Goal: Information Seeking & Learning: Learn about a topic

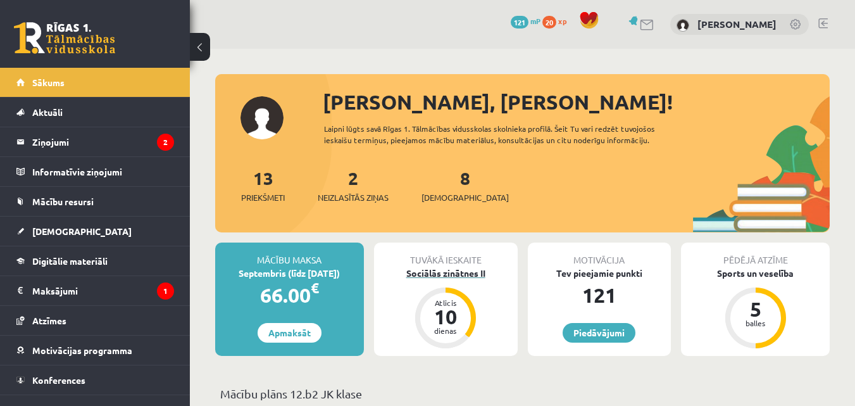
click at [448, 275] on div "Sociālās zinātnes II" at bounding box center [446, 273] width 144 height 13
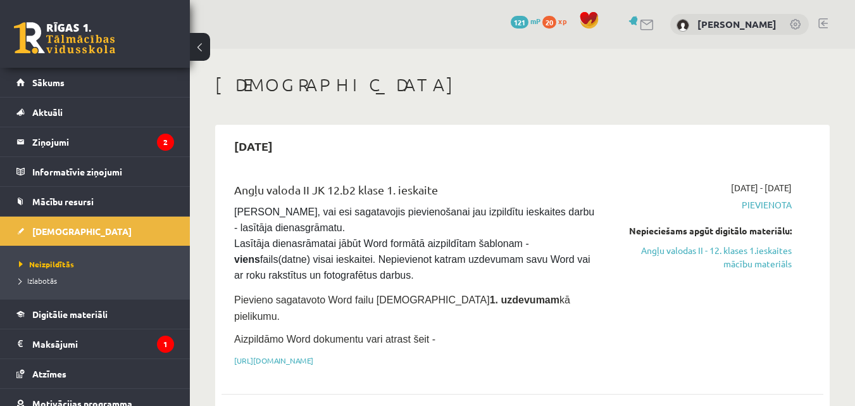
scroll to position [127, 0]
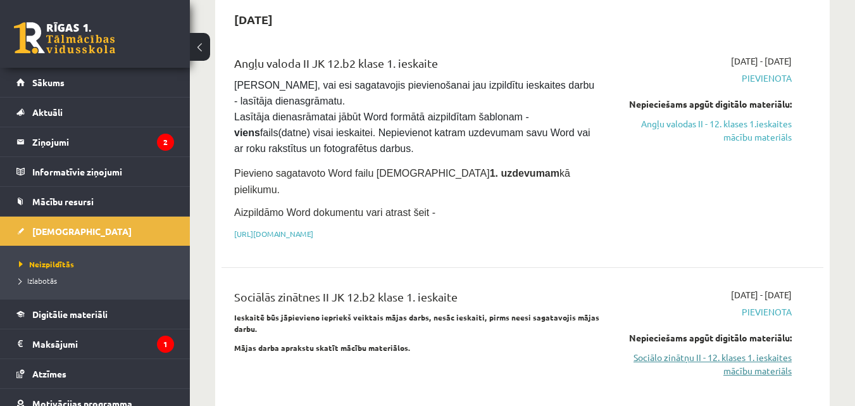
click at [741, 351] on link "Sociālo zinātņu II - 12. klases 1. ieskaites mācību materiāls" at bounding box center [705, 364] width 173 height 27
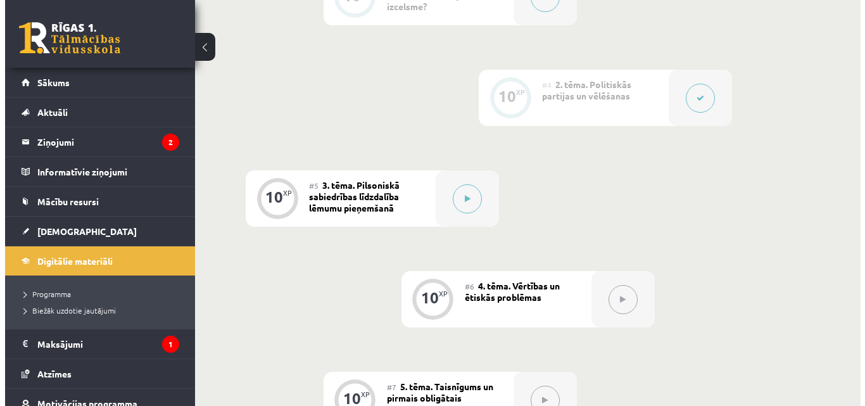
scroll to position [570, 0]
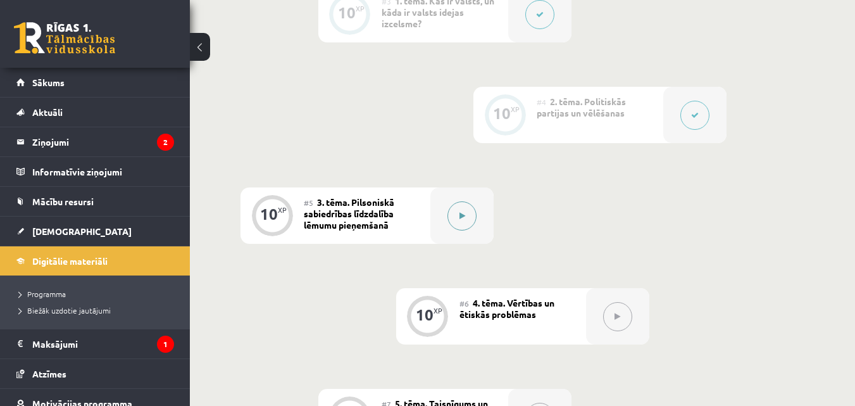
click at [459, 217] on button at bounding box center [462, 215] width 29 height 29
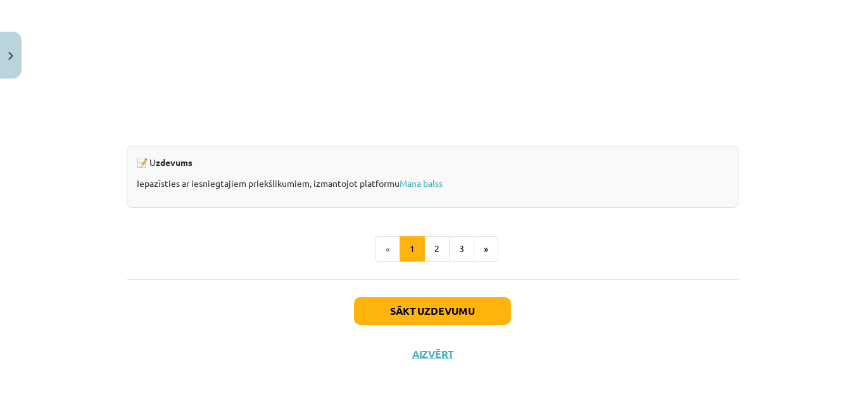
scroll to position [1273, 0]
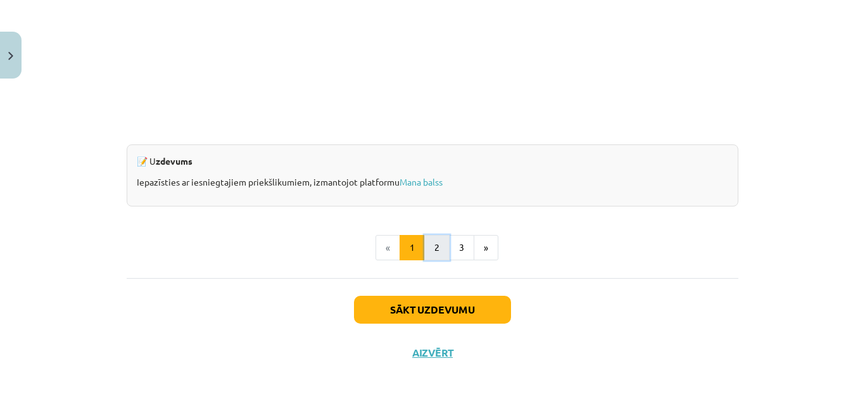
click at [430, 245] on button "2" at bounding box center [436, 247] width 25 height 25
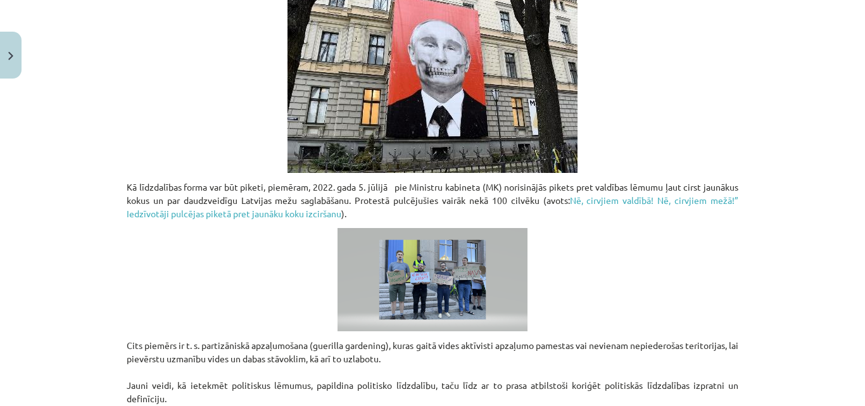
scroll to position [917, 0]
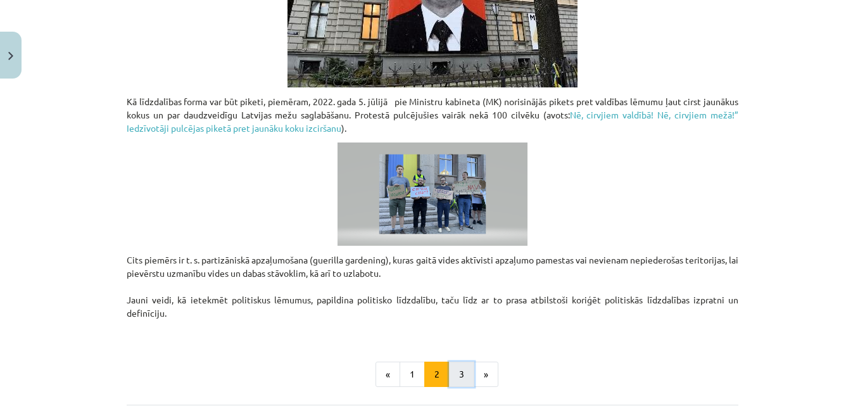
click at [458, 370] on button "3" at bounding box center [461, 374] width 25 height 25
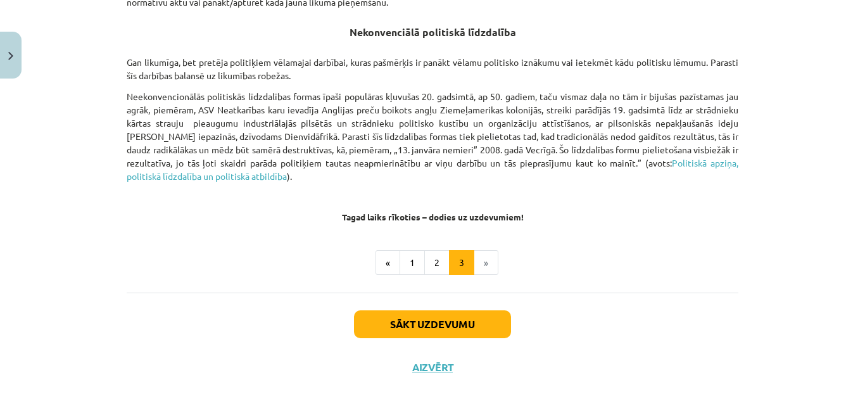
scroll to position [942, 0]
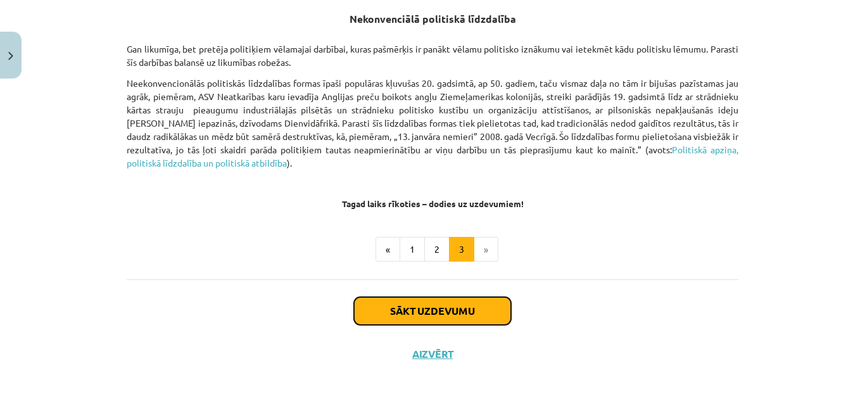
click at [432, 300] on button "Sākt uzdevumu" at bounding box center [432, 311] width 157 height 28
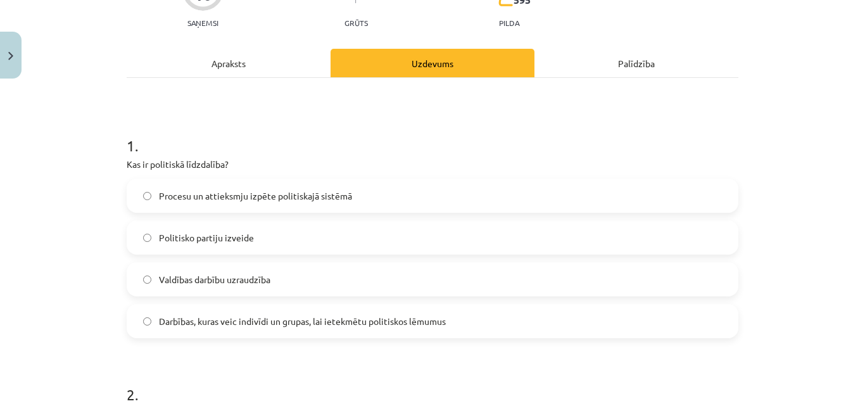
scroll to position [158, 0]
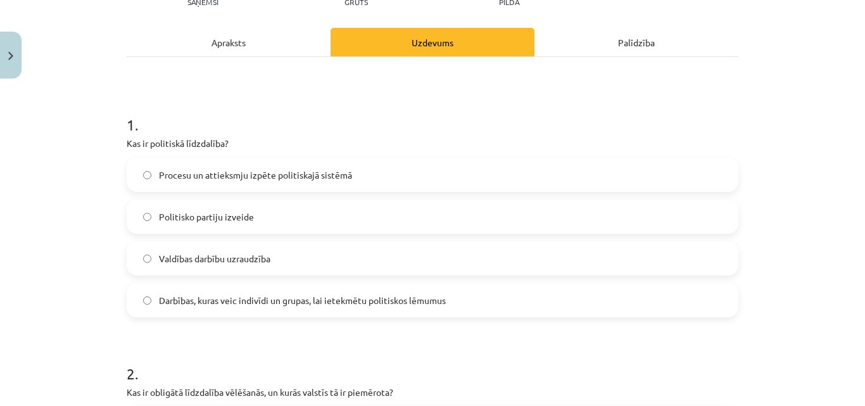
click at [197, 304] on span "Darbības, kuras veic indivīdi un grupas, lai ietekmētu politiskos lēmumus" at bounding box center [302, 300] width 287 height 13
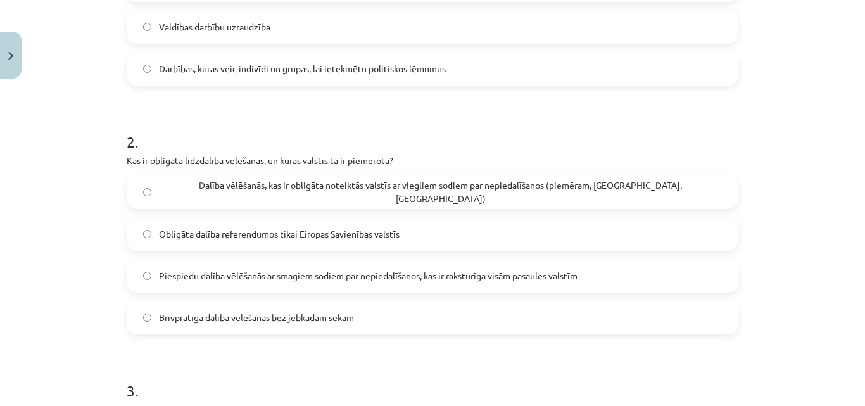
scroll to position [412, 0]
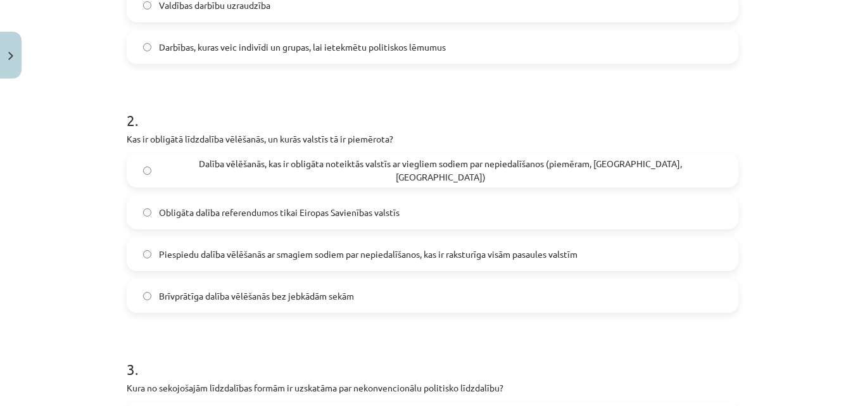
click at [172, 179] on label "Dalība vēlēšanās, kas ir obligāta noteiktās valstīs ar viegliem sodiem par nepi…" at bounding box center [432, 171] width 609 height 32
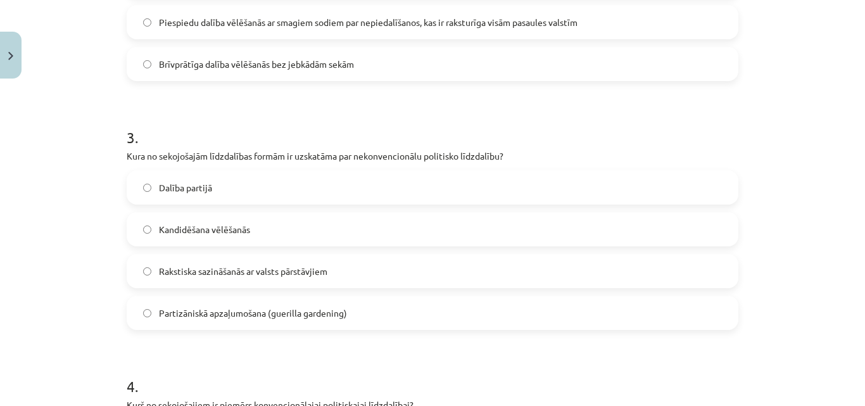
scroll to position [665, 0]
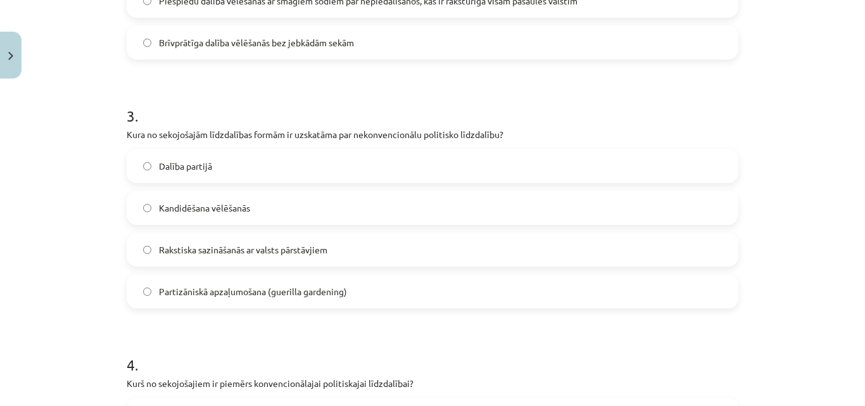
click at [151, 284] on label "Partizāniskā apzaļumošana (guerilla gardening)" at bounding box center [432, 291] width 609 height 32
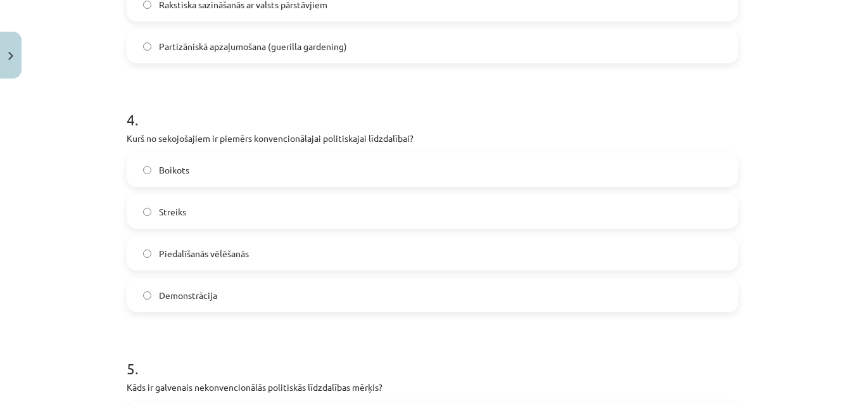
scroll to position [918, 0]
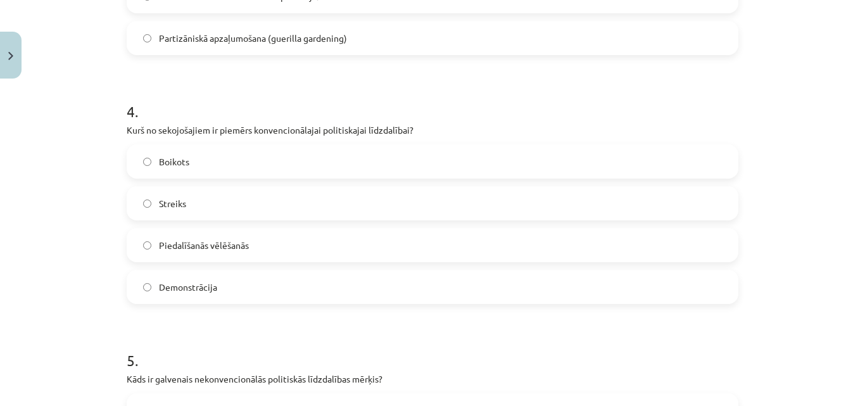
click at [183, 237] on label "Piedalīšanās vēlēšanās" at bounding box center [432, 245] width 609 height 32
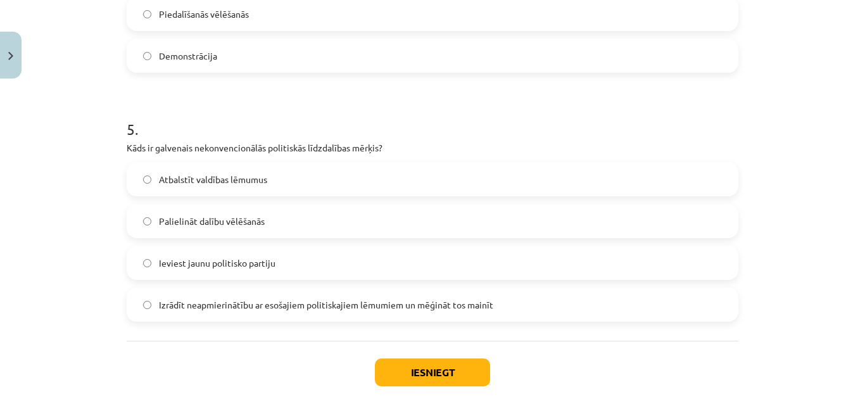
scroll to position [1171, 0]
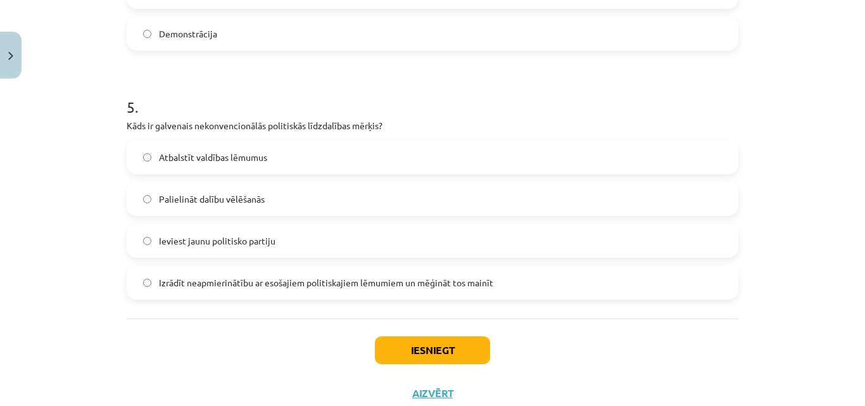
click at [201, 277] on span "Izrādīt neapmierinātību ar esošajiem politiskajiem lēmumiem un mēģināt tos main…" at bounding box center [326, 282] width 334 height 13
click at [421, 352] on button "Iesniegt" at bounding box center [432, 350] width 115 height 28
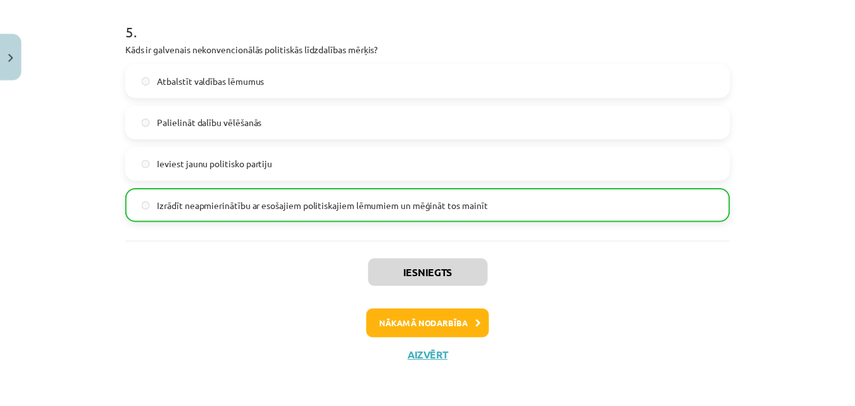
scroll to position [1252, 0]
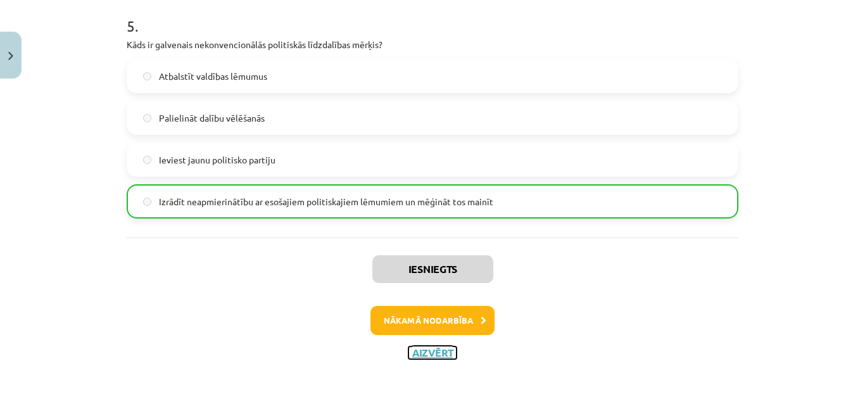
click at [438, 353] on button "Aizvērt" at bounding box center [432, 352] width 48 height 13
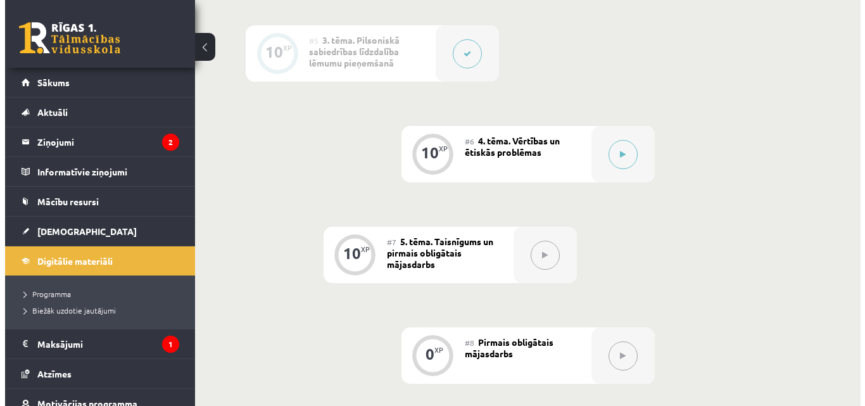
scroll to position [760, 0]
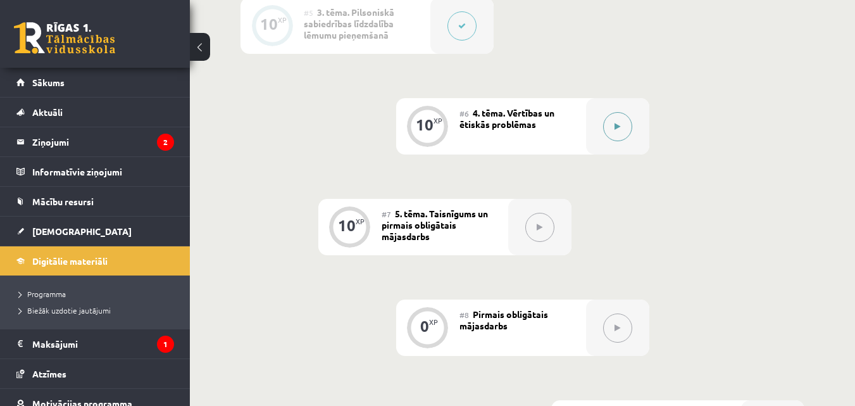
click at [617, 121] on button at bounding box center [617, 126] width 29 height 29
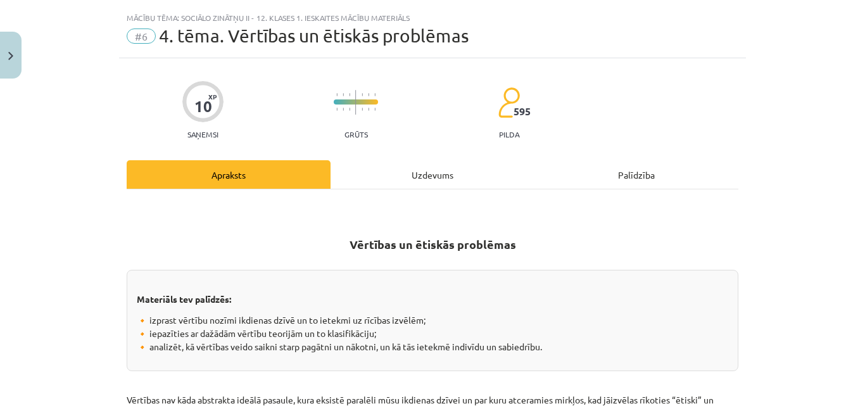
scroll to position [0, 0]
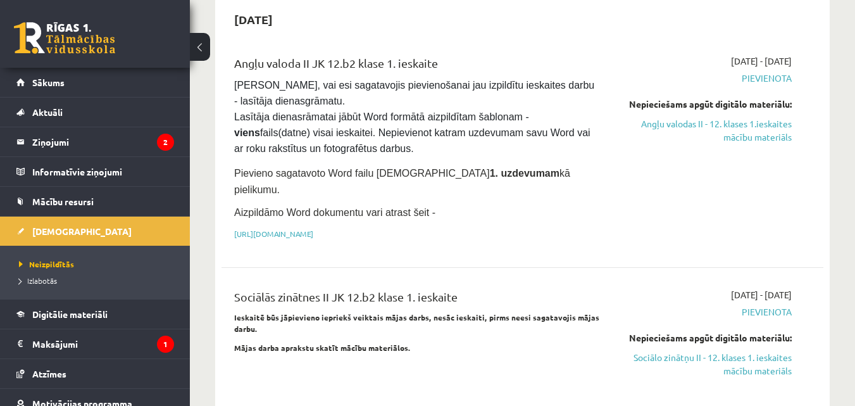
scroll to position [127, 0]
click at [741, 351] on link "Sociālo zinātņu II - 12. klases 1. ieskaites mācību materiāls" at bounding box center [705, 364] width 173 height 27
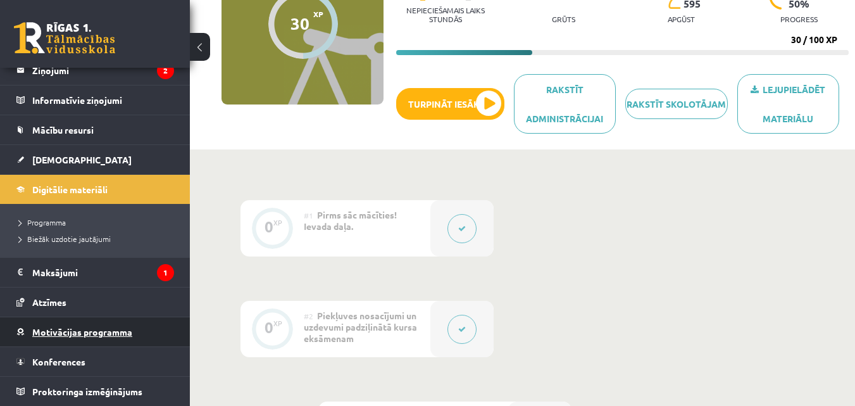
scroll to position [190, 0]
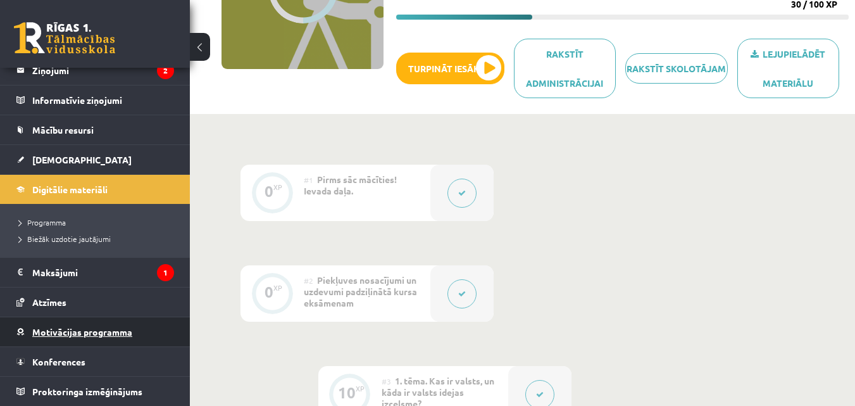
click at [118, 330] on span "Motivācijas programma" at bounding box center [82, 331] width 100 height 11
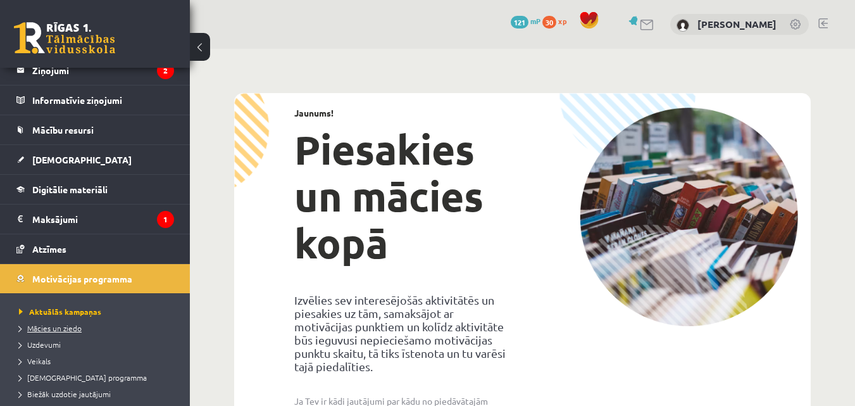
scroll to position [135, 0]
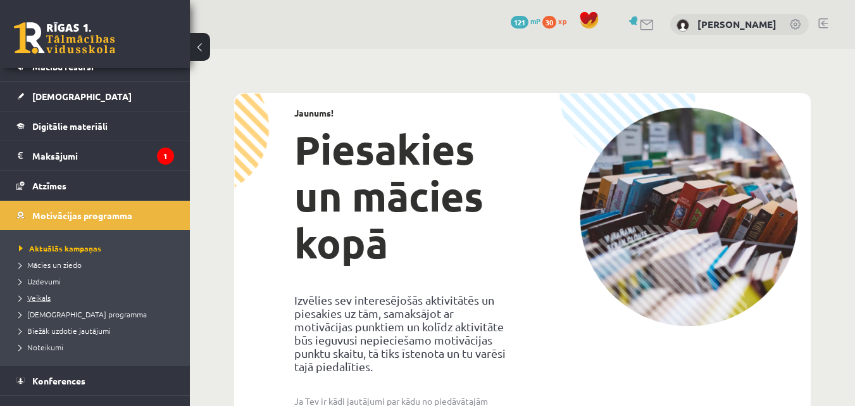
click at [44, 296] on span "Veikals" at bounding box center [35, 298] width 32 height 10
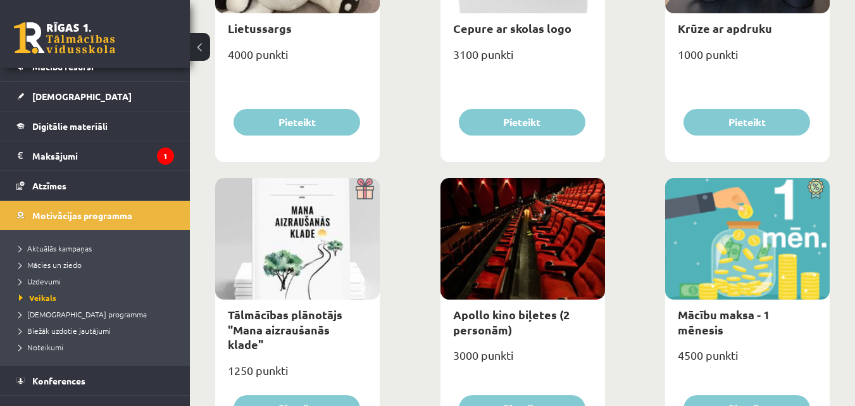
scroll to position [339, 0]
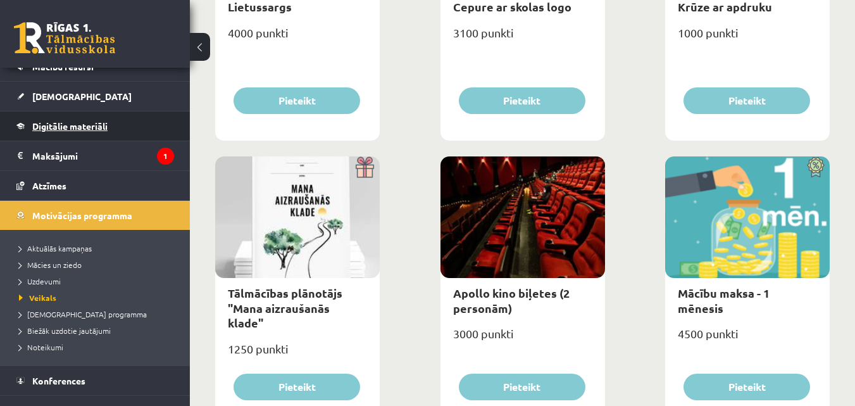
click at [72, 125] on span "Digitālie materiāli" at bounding box center [69, 125] width 75 height 11
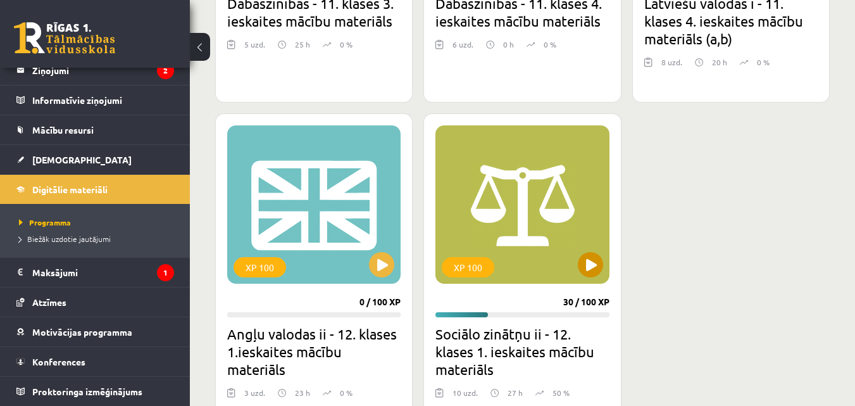
scroll to position [972, 0]
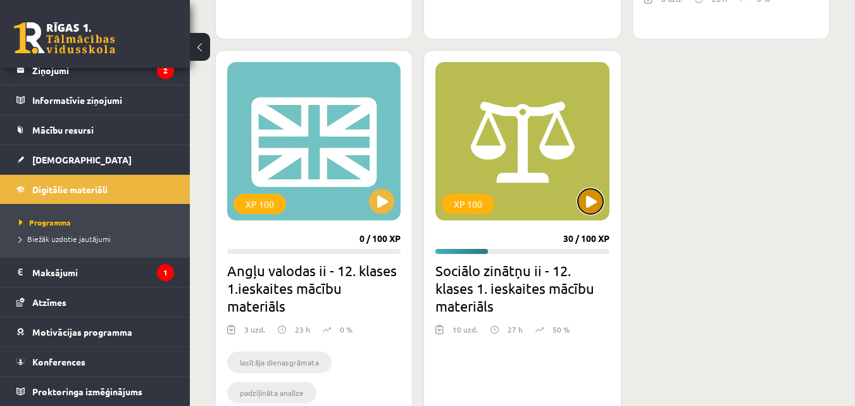
click at [581, 203] on button at bounding box center [590, 201] width 25 height 25
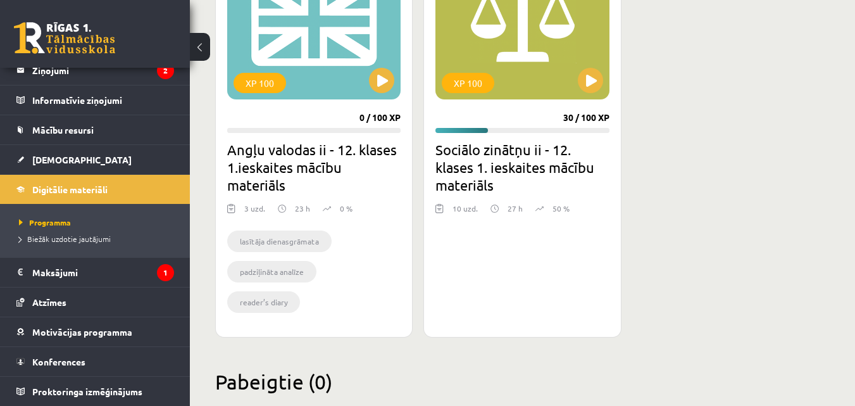
scroll to position [1099, 0]
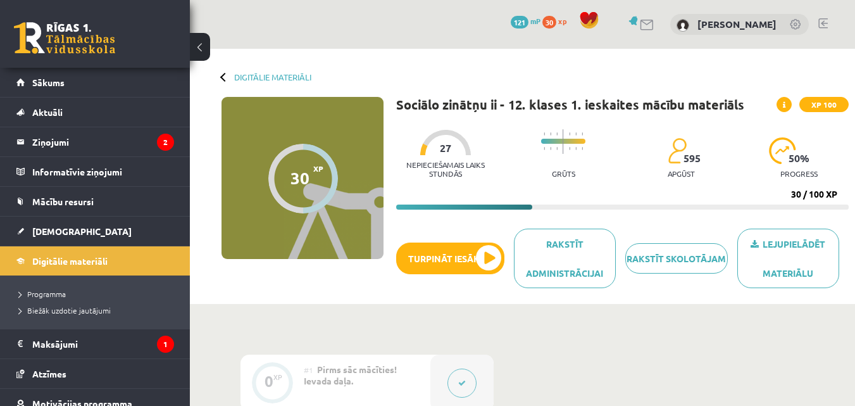
click at [206, 41] on button at bounding box center [200, 47] width 20 height 28
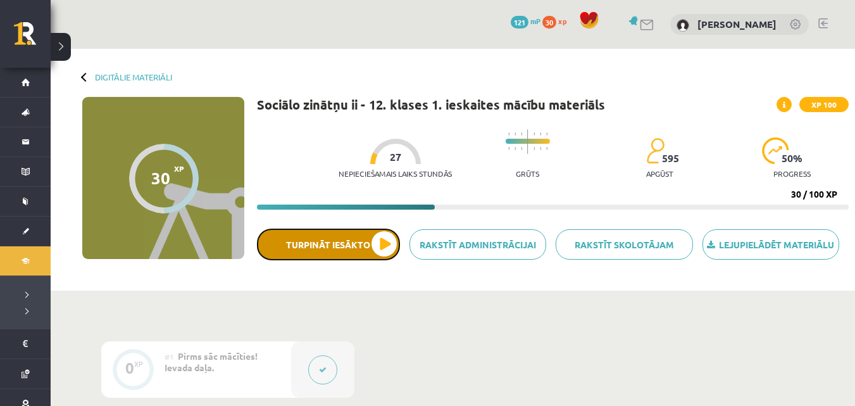
click at [372, 243] on button "Turpināt iesākto" at bounding box center [328, 245] width 143 height 32
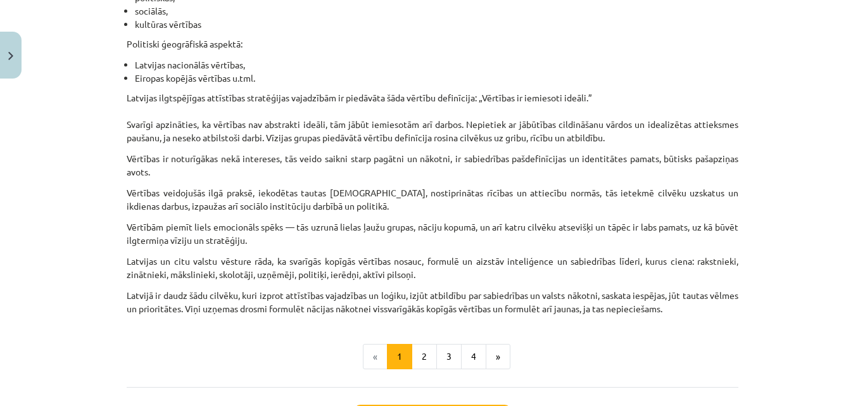
scroll to position [835, 0]
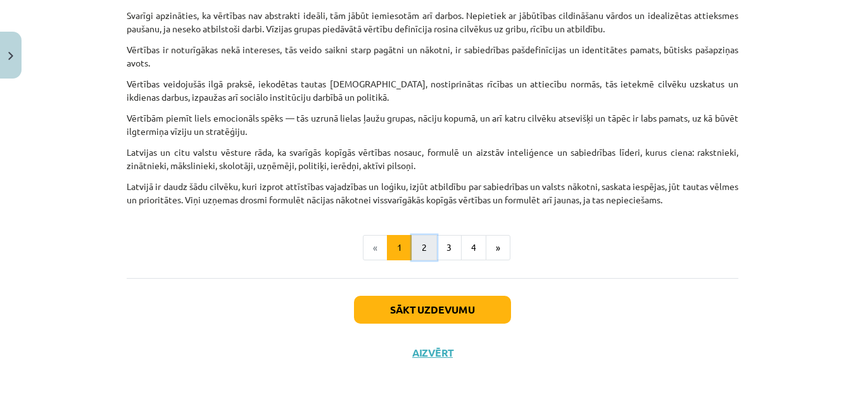
click at [419, 251] on button "2" at bounding box center [424, 247] width 25 height 25
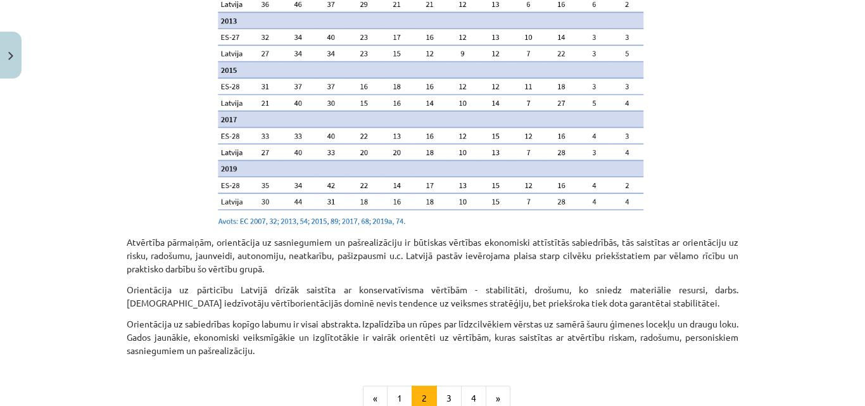
scroll to position [1301, 0]
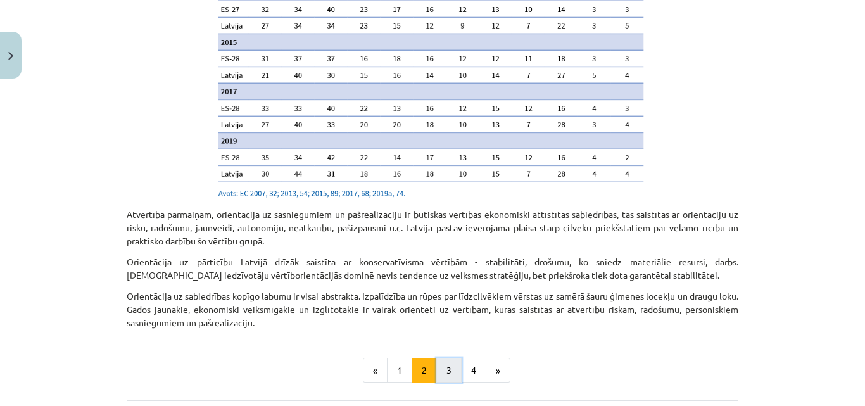
click at [447, 358] on button "3" at bounding box center [448, 370] width 25 height 25
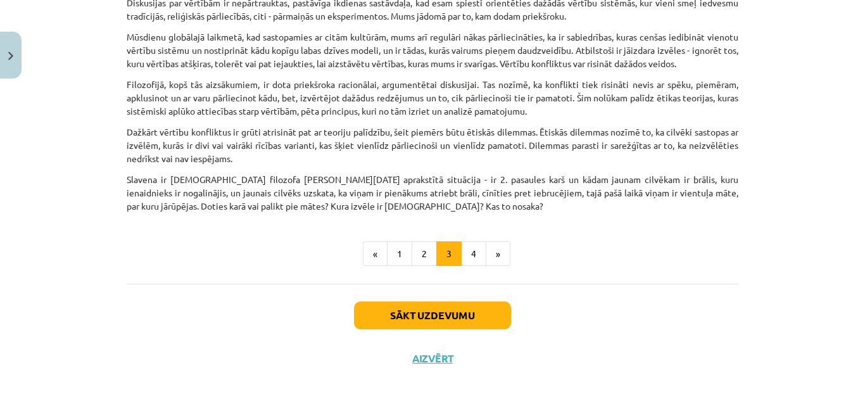
scroll to position [508, 0]
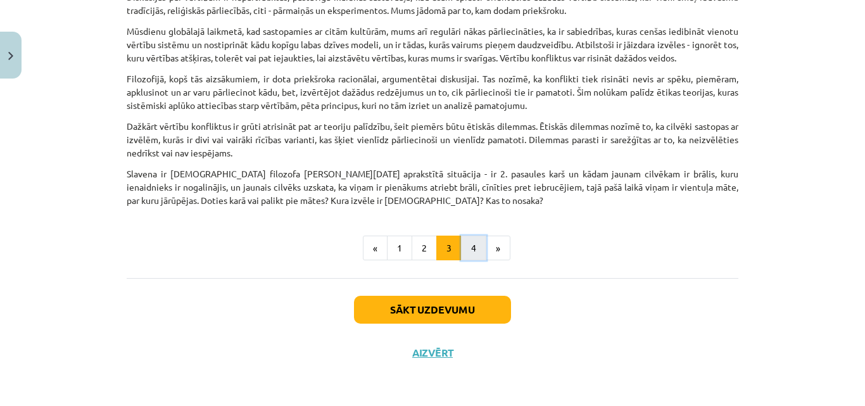
click at [472, 246] on button "4" at bounding box center [473, 248] width 25 height 25
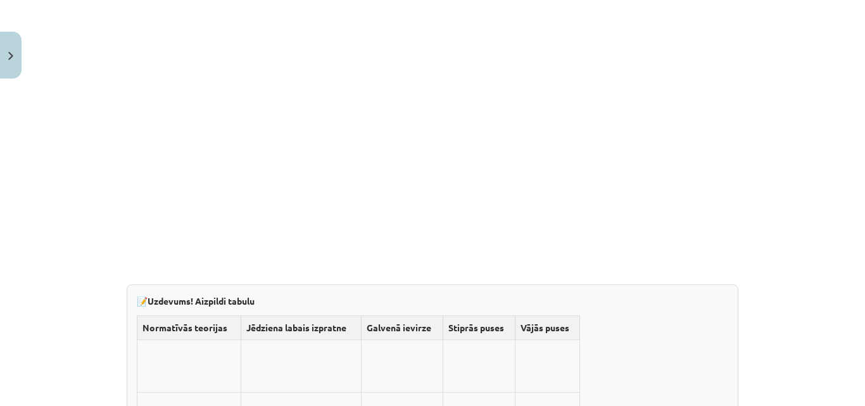
scroll to position [3773, 0]
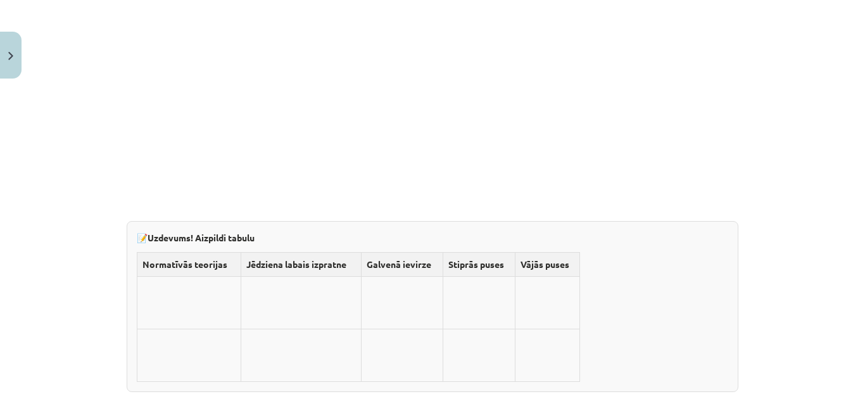
click at [191, 277] on td at bounding box center [189, 303] width 104 height 53
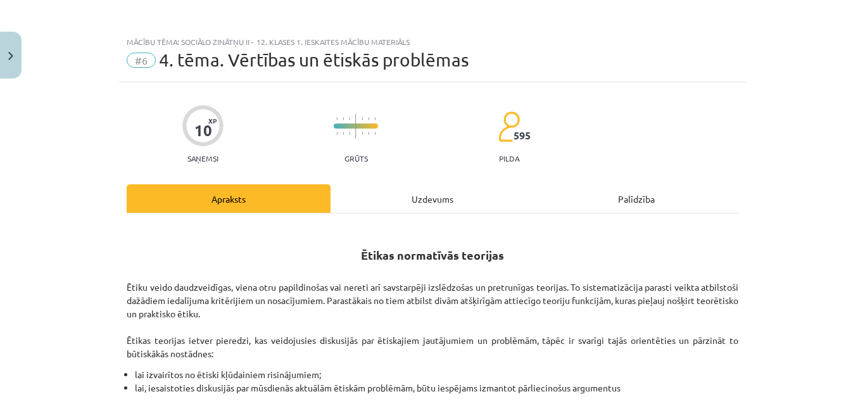
scroll to position [0, 0]
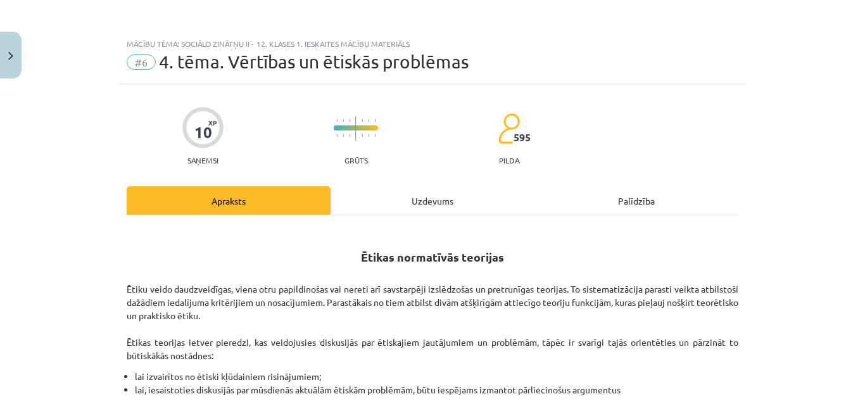
click at [422, 196] on div "Uzdevums" at bounding box center [433, 200] width 204 height 28
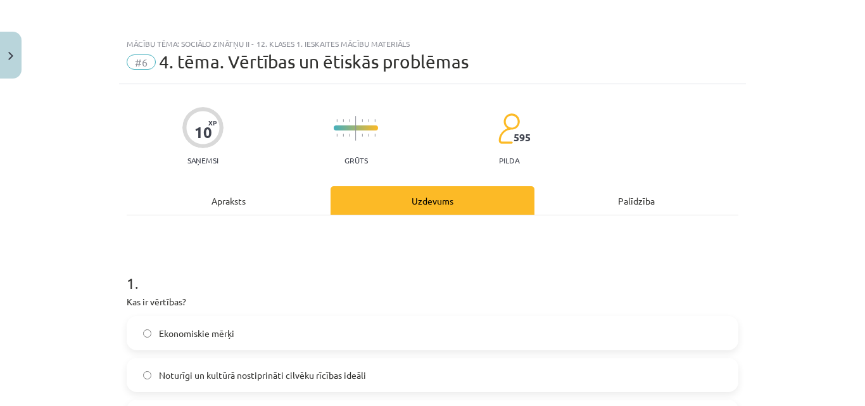
scroll to position [32, 0]
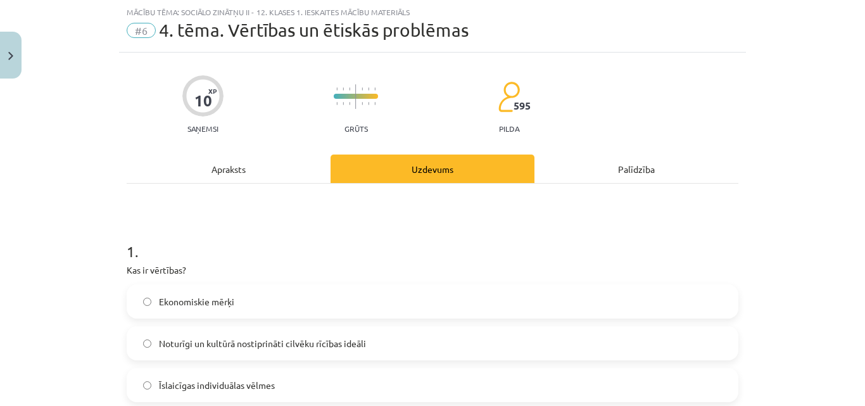
click at [228, 174] on div "Apraksts" at bounding box center [229, 169] width 204 height 28
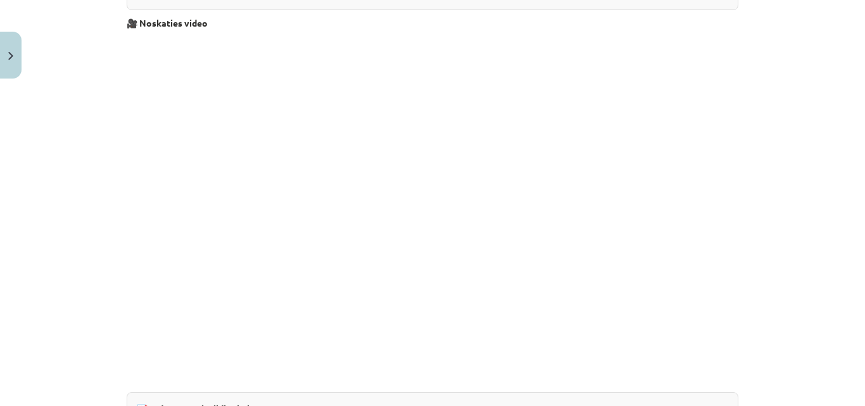
scroll to position [3665, 0]
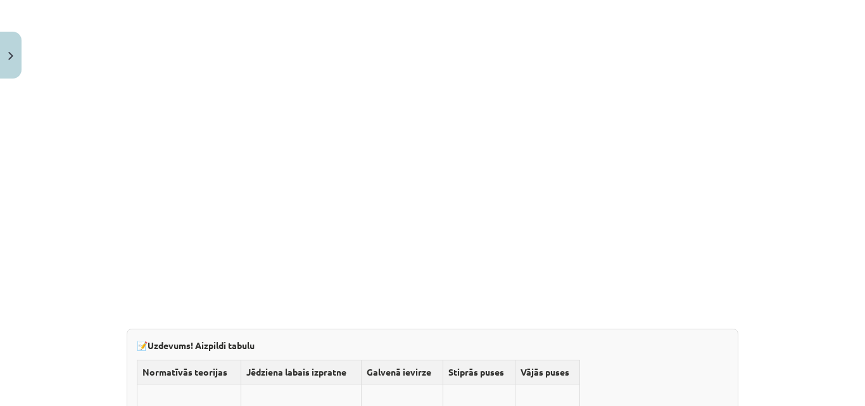
click at [218, 384] on td at bounding box center [189, 410] width 104 height 53
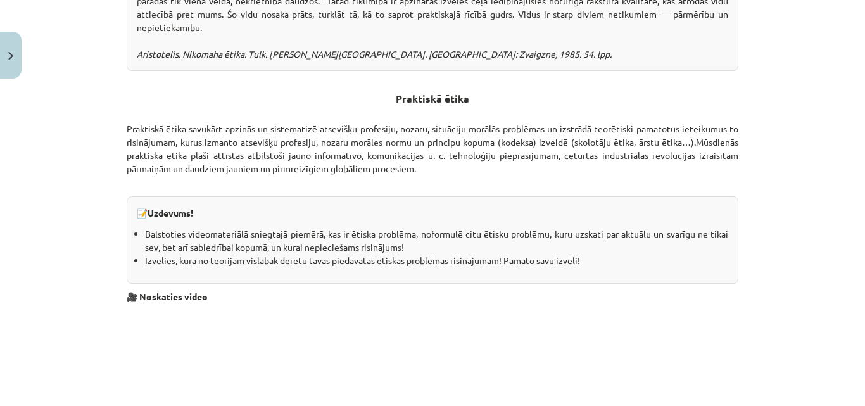
scroll to position [3348, 0]
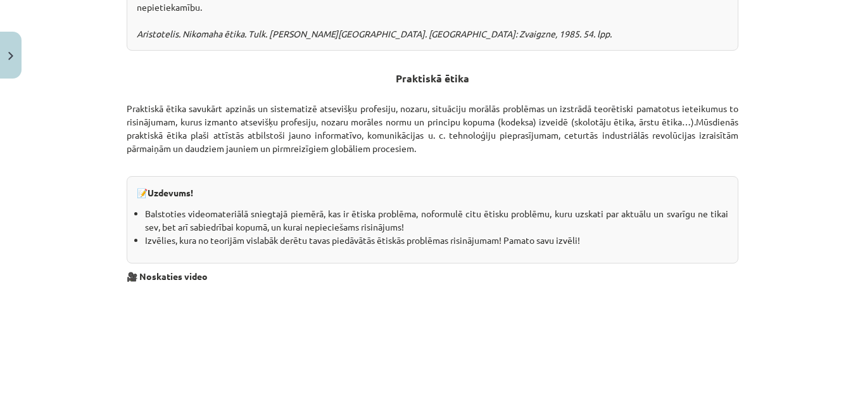
drag, startPoint x: 138, startPoint y: 46, endPoint x: 588, endPoint y: 75, distance: 450.6
click at [588, 207] on ul "Balstoties videomateriālā sniegtajā piemērā, kas ir ētiska problēma, noformulē …" at bounding box center [432, 227] width 591 height 40
copy ul "Balstoties videomateriālā sniegtajā piemērā, kas ir ētiska problēma, noformulē …"
click at [99, 147] on div "Mācību tēma: Sociālo zinātņu ii - 12. klases 1. ieskaites mācību materiāls #6 4…" at bounding box center [432, 203] width 865 height 406
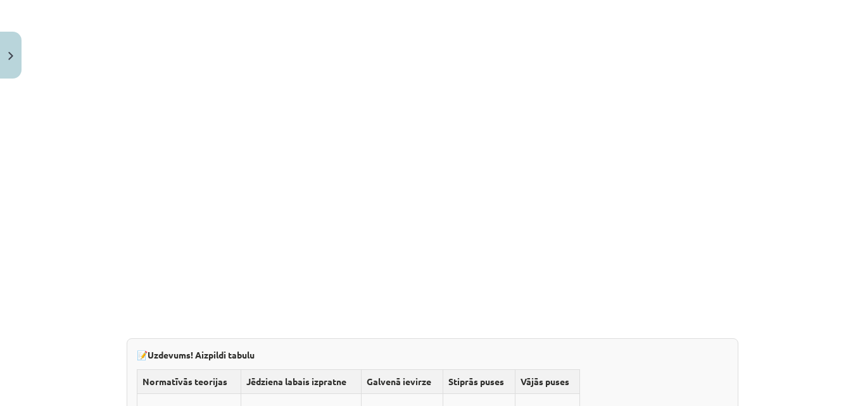
scroll to position [3665, 0]
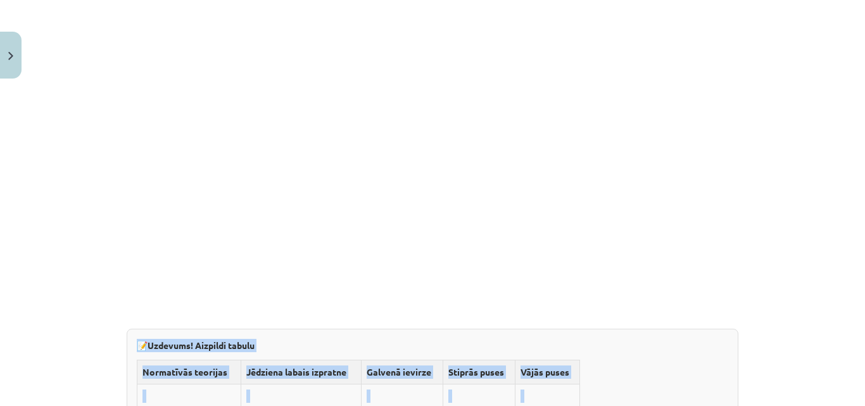
drag, startPoint x: 132, startPoint y: 182, endPoint x: 572, endPoint y: 276, distance: 449.3
click at [572, 329] on div "📝 Uzdevums! Aizpildi tabulu Normatīvās teorijas Jēdziena labais izpratne Galven…" at bounding box center [433, 414] width 612 height 171
copy div "📝 Uzdevums! Aizpildi tabulu Normatīvās teorijas Jēdziena labais izpratne Galven…"
click at [30, 191] on div "Mācību tēma: Sociālo zinātņu ii - 12. klases 1. ieskaites mācību materiāls #6 4…" at bounding box center [432, 203] width 865 height 406
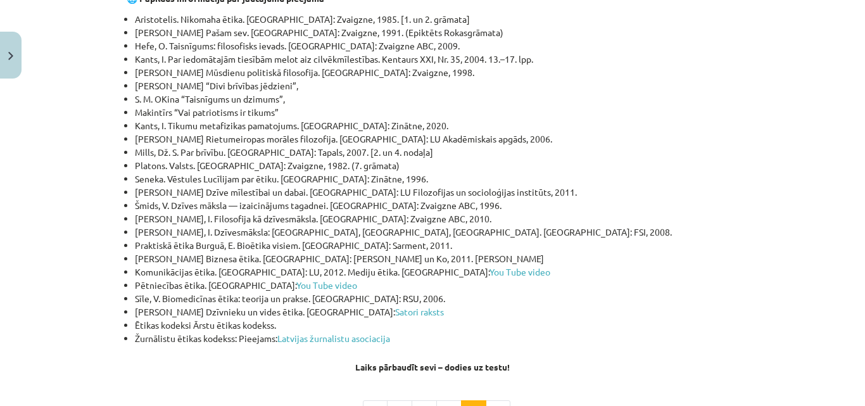
scroll to position [4187, 0]
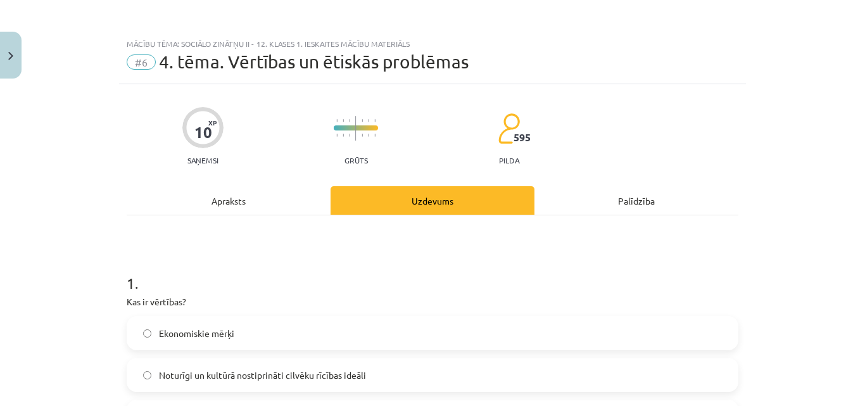
scroll to position [127, 0]
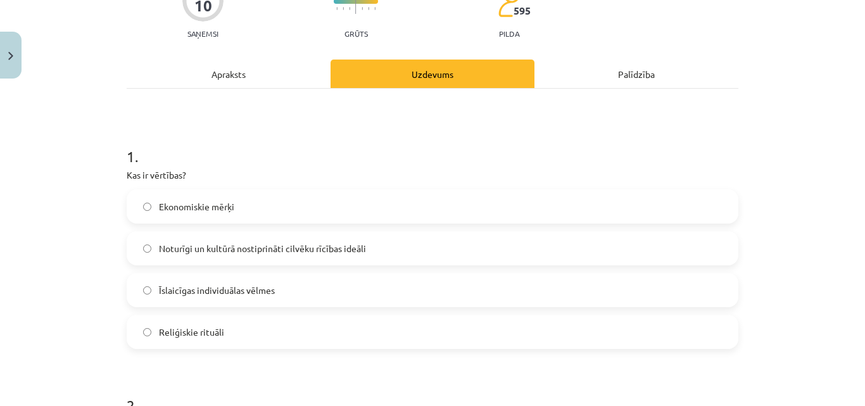
click at [234, 251] on span "Noturīgi un kultūrā nostiprināti cilvēku rīcības ideāli" at bounding box center [262, 248] width 207 height 13
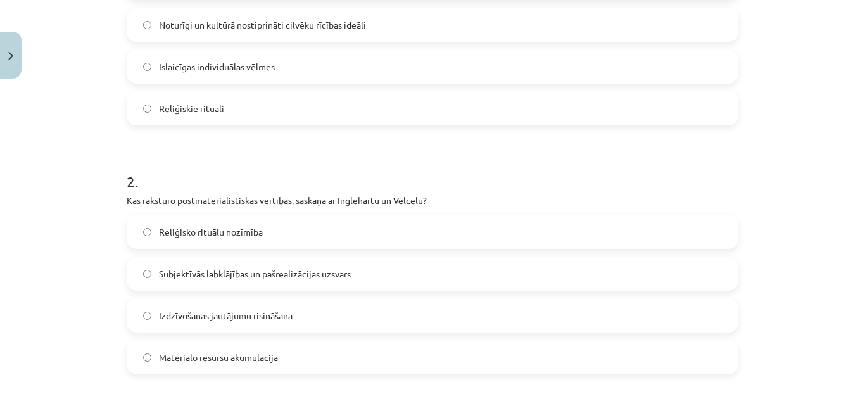
scroll to position [380, 0]
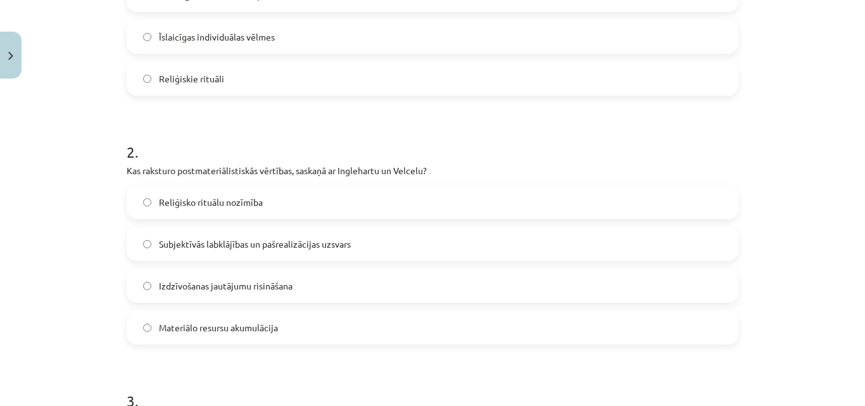
click at [132, 244] on label "Subjektīvās labklājības un pašrealizācijas uzsvars" at bounding box center [432, 244] width 609 height 32
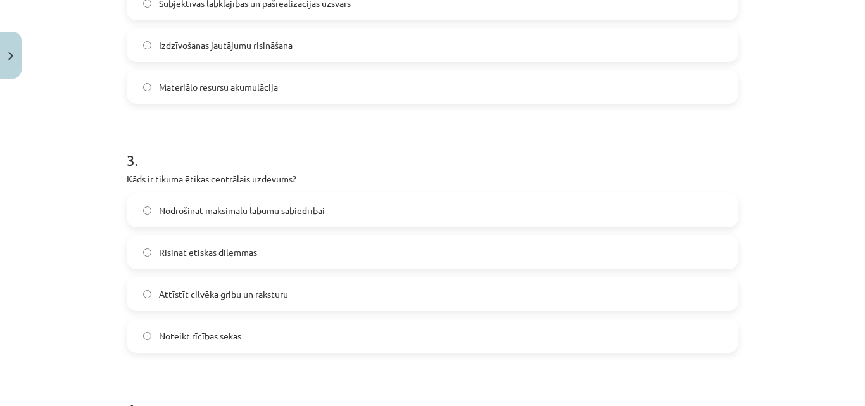
scroll to position [633, 0]
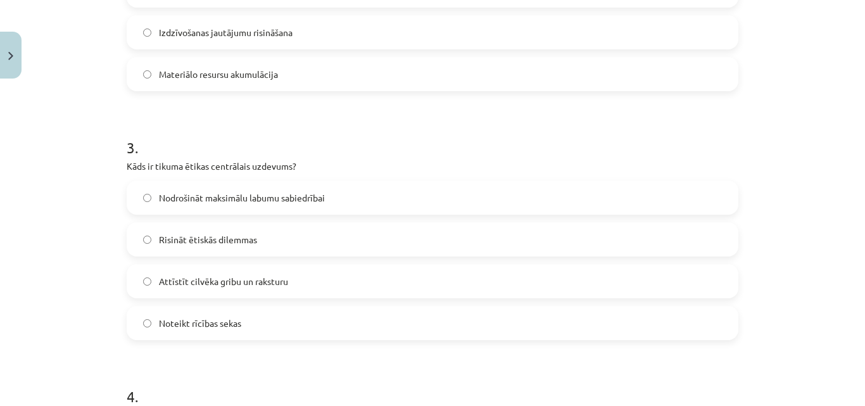
click at [212, 284] on span "Attīstīt cilvēka gribu un raksturu" at bounding box center [223, 281] width 129 height 13
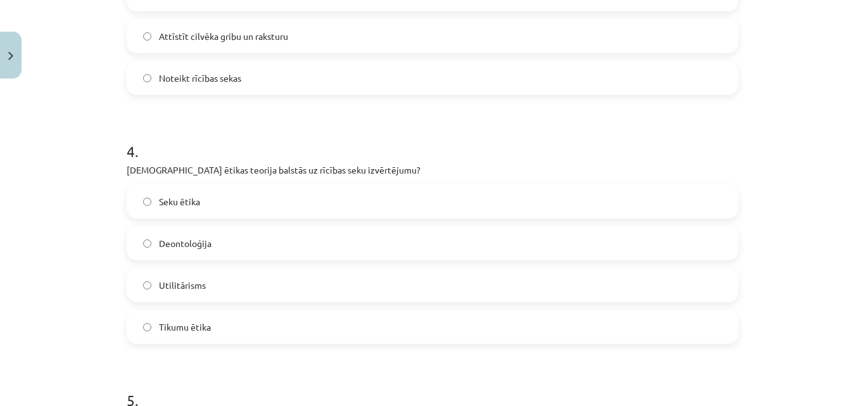
scroll to position [886, 0]
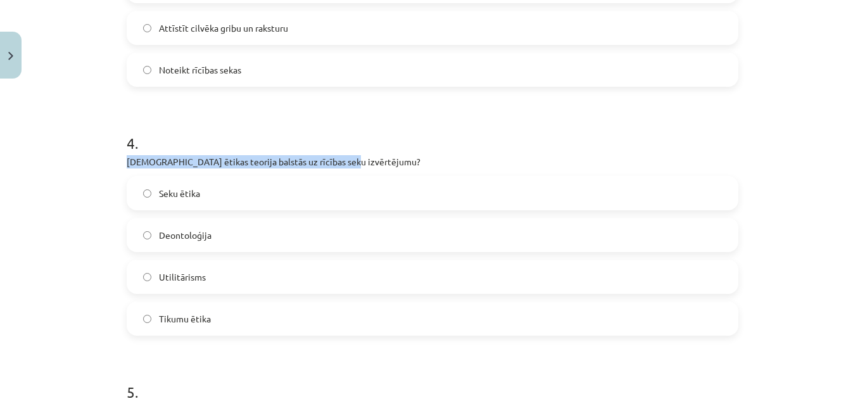
drag, startPoint x: 343, startPoint y: 155, endPoint x: 121, endPoint y: 154, distance: 222.3
copy p "Kura ētikas teorija balstās uz rīcības seku izvērtējumu?"
click at [417, 188] on label "Seku ētika" at bounding box center [432, 193] width 609 height 32
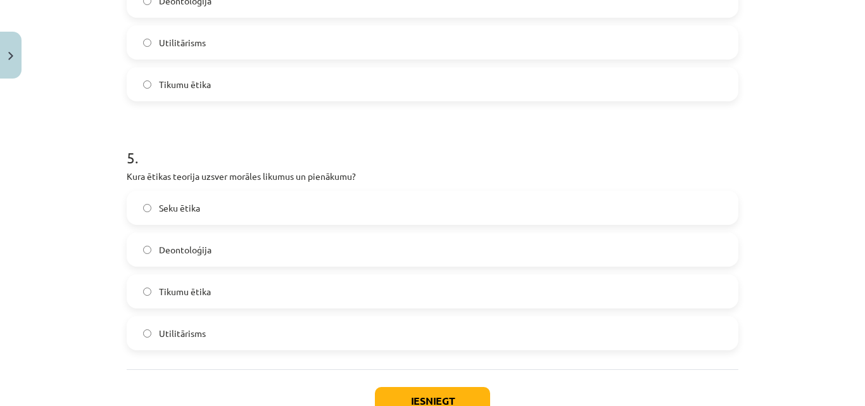
scroll to position [1140, 0]
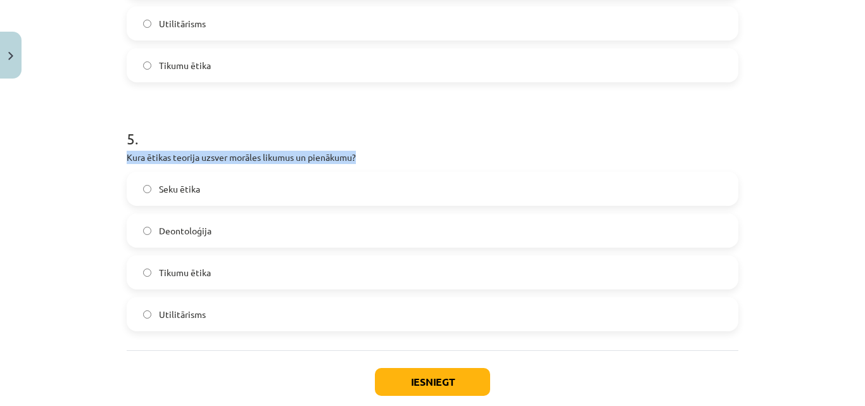
drag, startPoint x: 360, startPoint y: 156, endPoint x: 122, endPoint y: 163, distance: 238.2
click at [127, 163] on p "Kura ētikas teorija uzsver morāles likumus un pienākumu?" at bounding box center [433, 157] width 612 height 13
copy p "Kura ētikas teorija uzsver morāles likumus un pienākumu?"
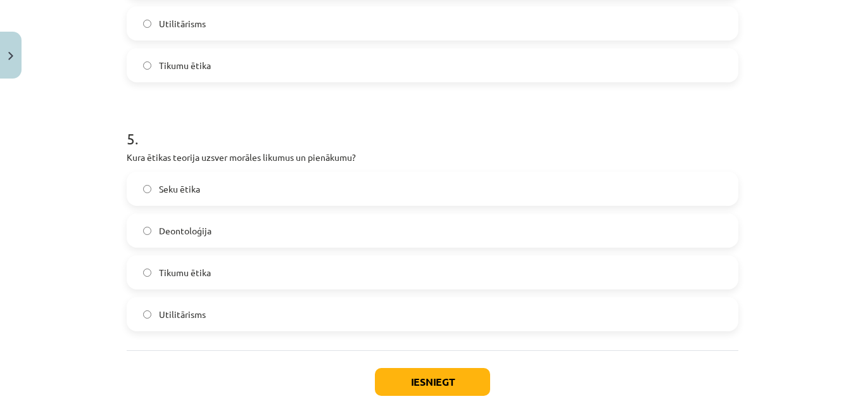
click at [42, 253] on div "Mācību tēma: Sociālo zinātņu ii - 12. klases 1. ieskaites mācību materiāls #6 4…" at bounding box center [432, 203] width 865 height 406
click at [196, 229] on span "Deontoloģija" at bounding box center [185, 230] width 53 height 13
click at [469, 370] on button "Iesniegt" at bounding box center [432, 382] width 115 height 28
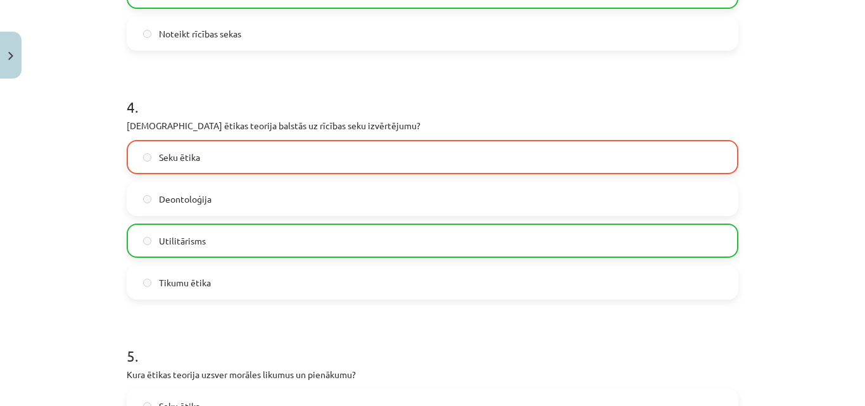
scroll to position [950, 0]
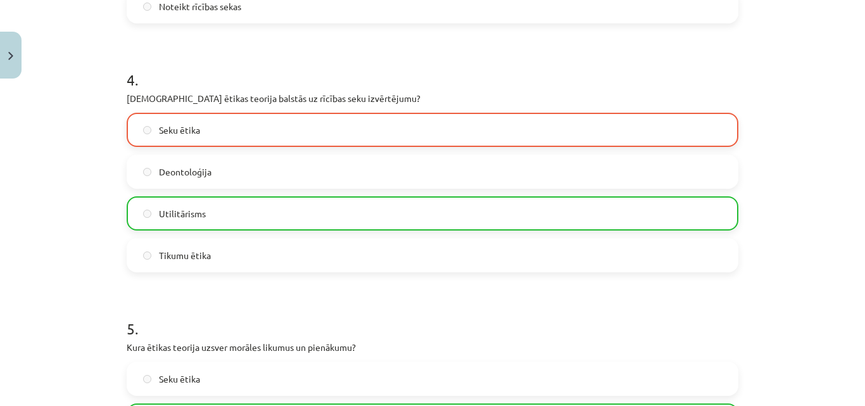
click at [165, 213] on span "Utilitārisms" at bounding box center [182, 213] width 47 height 13
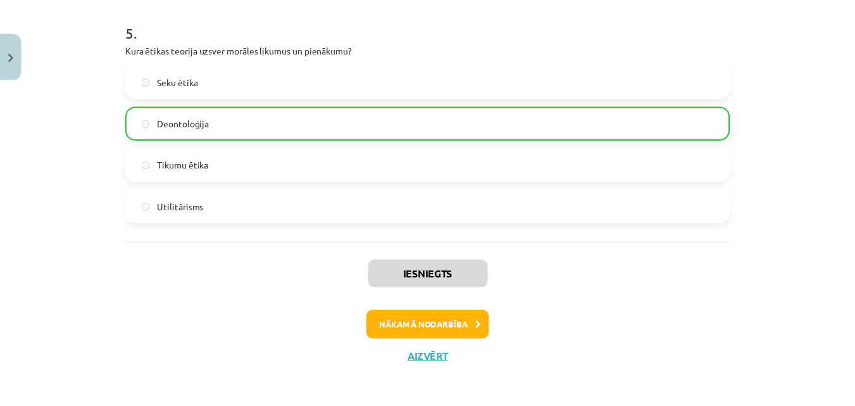
scroll to position [1252, 0]
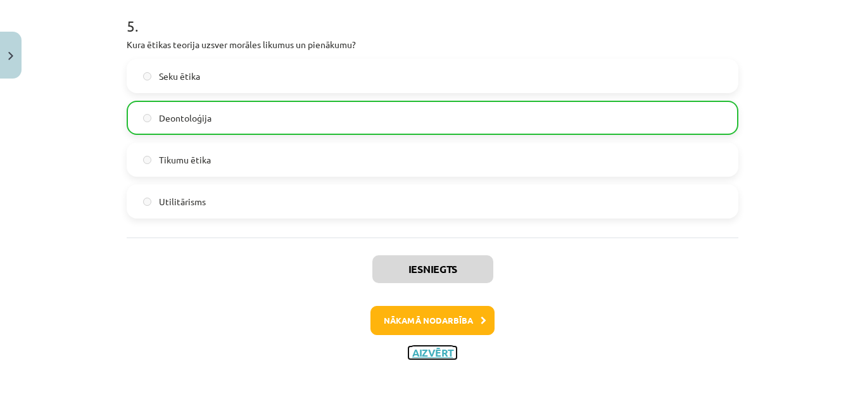
click at [443, 354] on button "Aizvērt" at bounding box center [432, 352] width 48 height 13
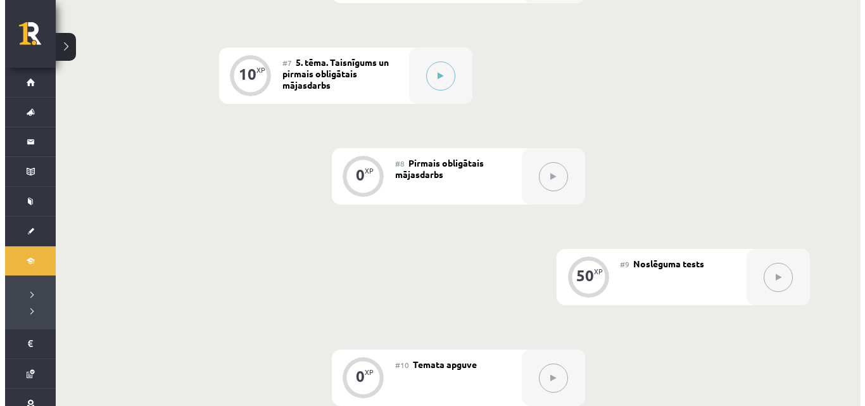
scroll to position [823, 0]
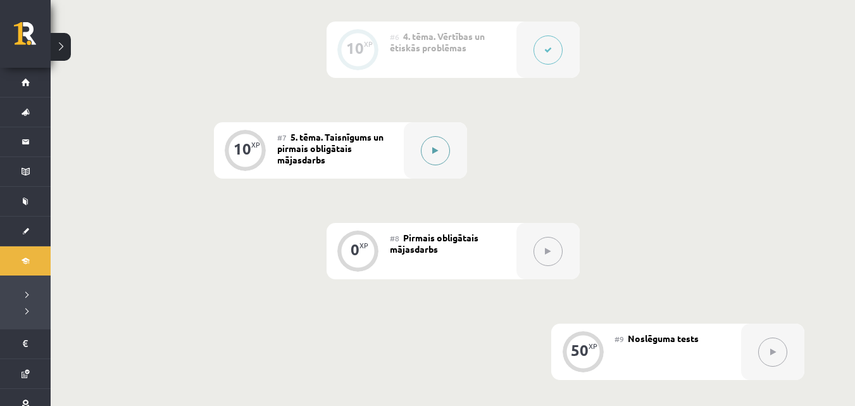
click at [432, 142] on button at bounding box center [435, 150] width 29 height 29
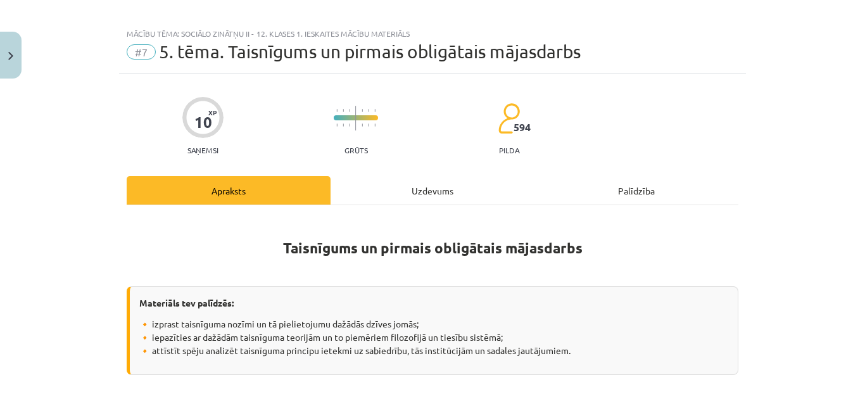
scroll to position [0, 0]
